Goal: Task Accomplishment & Management: Manage account settings

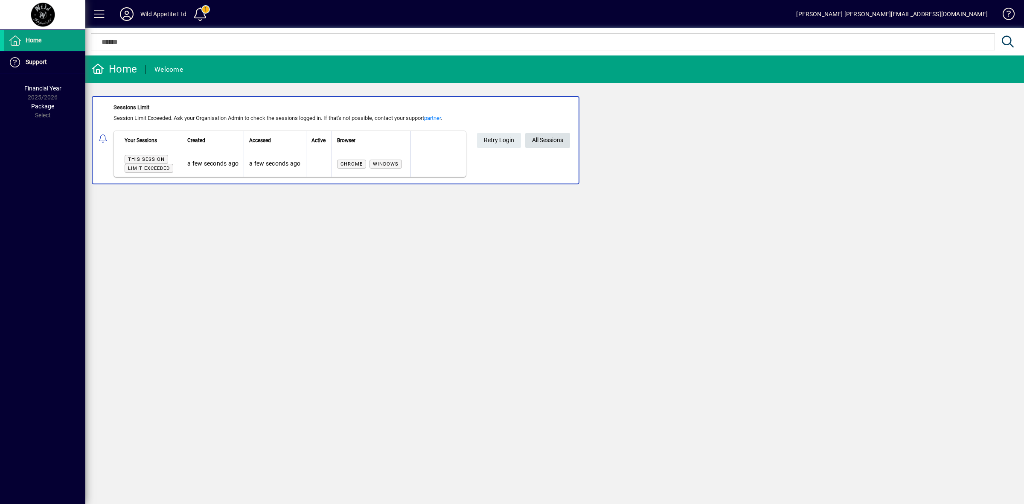
click at [551, 142] on span "All Sessions" at bounding box center [547, 140] width 31 height 14
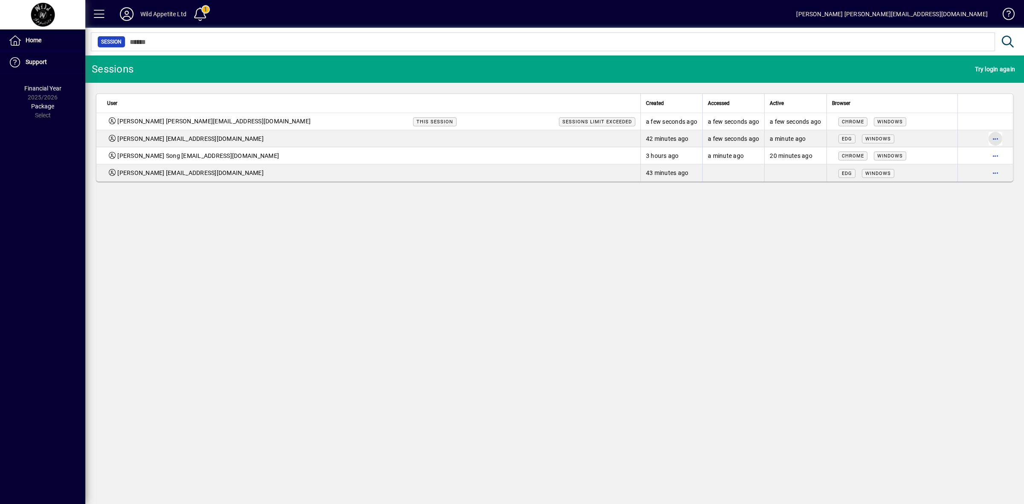
click at [998, 137] on span "button" at bounding box center [996, 138] width 20 height 20
click at [938, 155] on span "Logout" at bounding box center [960, 157] width 72 height 10
click at [127, 15] on icon at bounding box center [126, 14] width 17 height 14
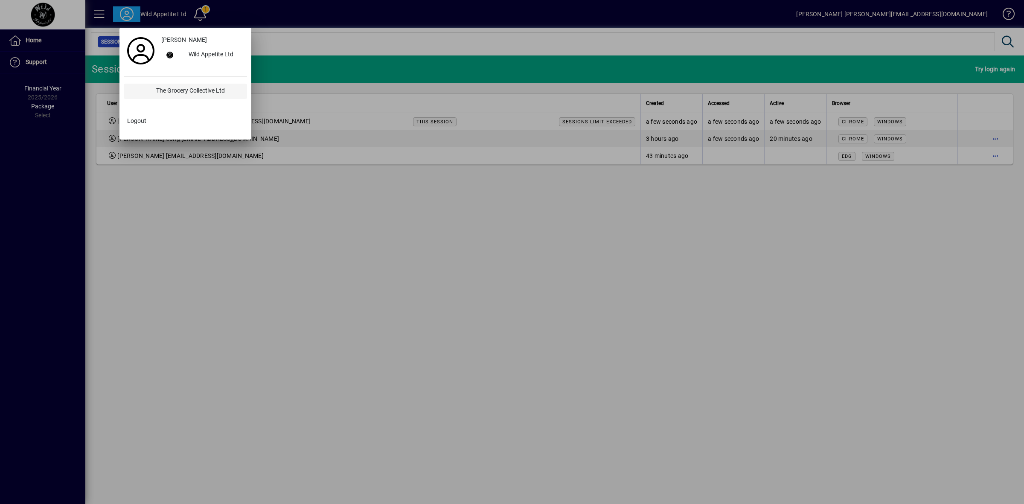
click at [171, 94] on div "The Grocery Collective Ltd" at bounding box center [198, 91] width 98 height 15
